Goal: Find specific page/section

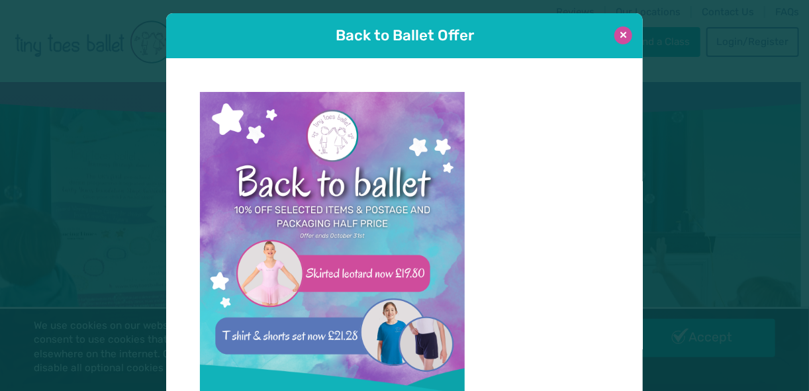
click at [616, 32] on button at bounding box center [623, 35] width 18 height 18
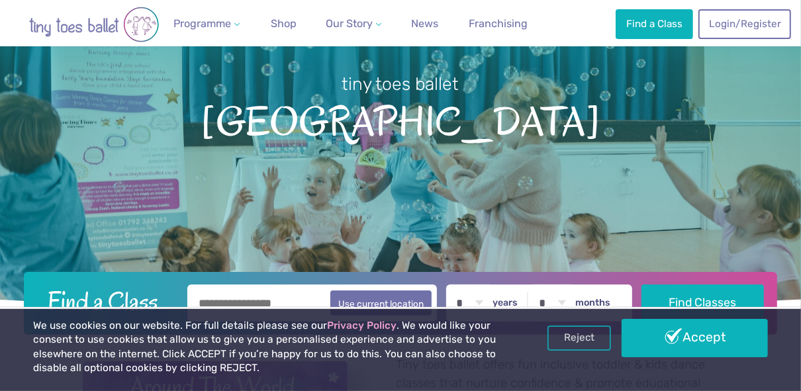
scroll to position [117, 0]
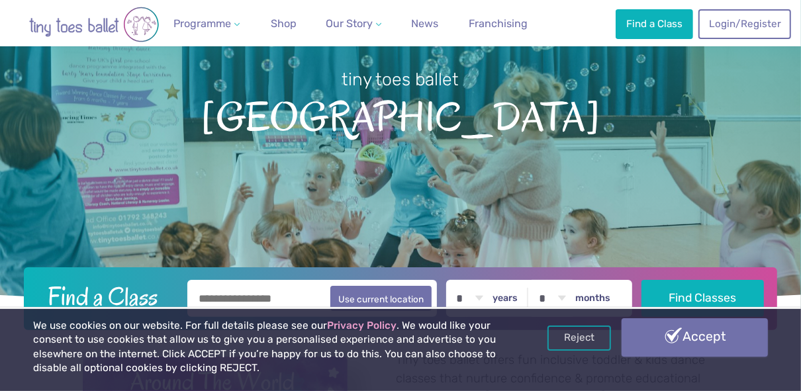
click at [671, 330] on link "Accept" at bounding box center [695, 337] width 146 height 38
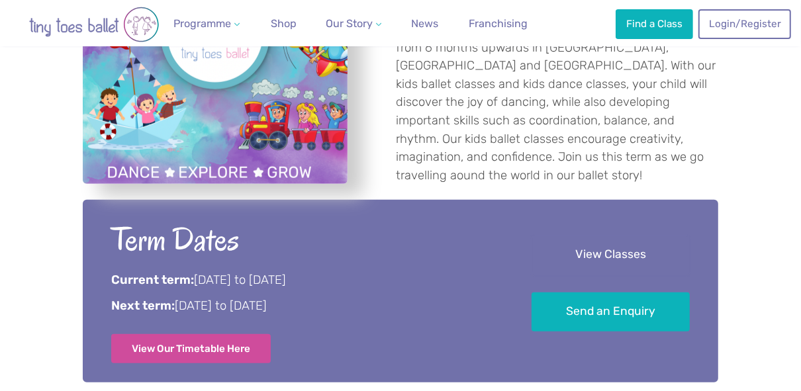
click at [588, 259] on link "View Classes" at bounding box center [611, 255] width 158 height 39
